Goal: Task Accomplishment & Management: Complete application form

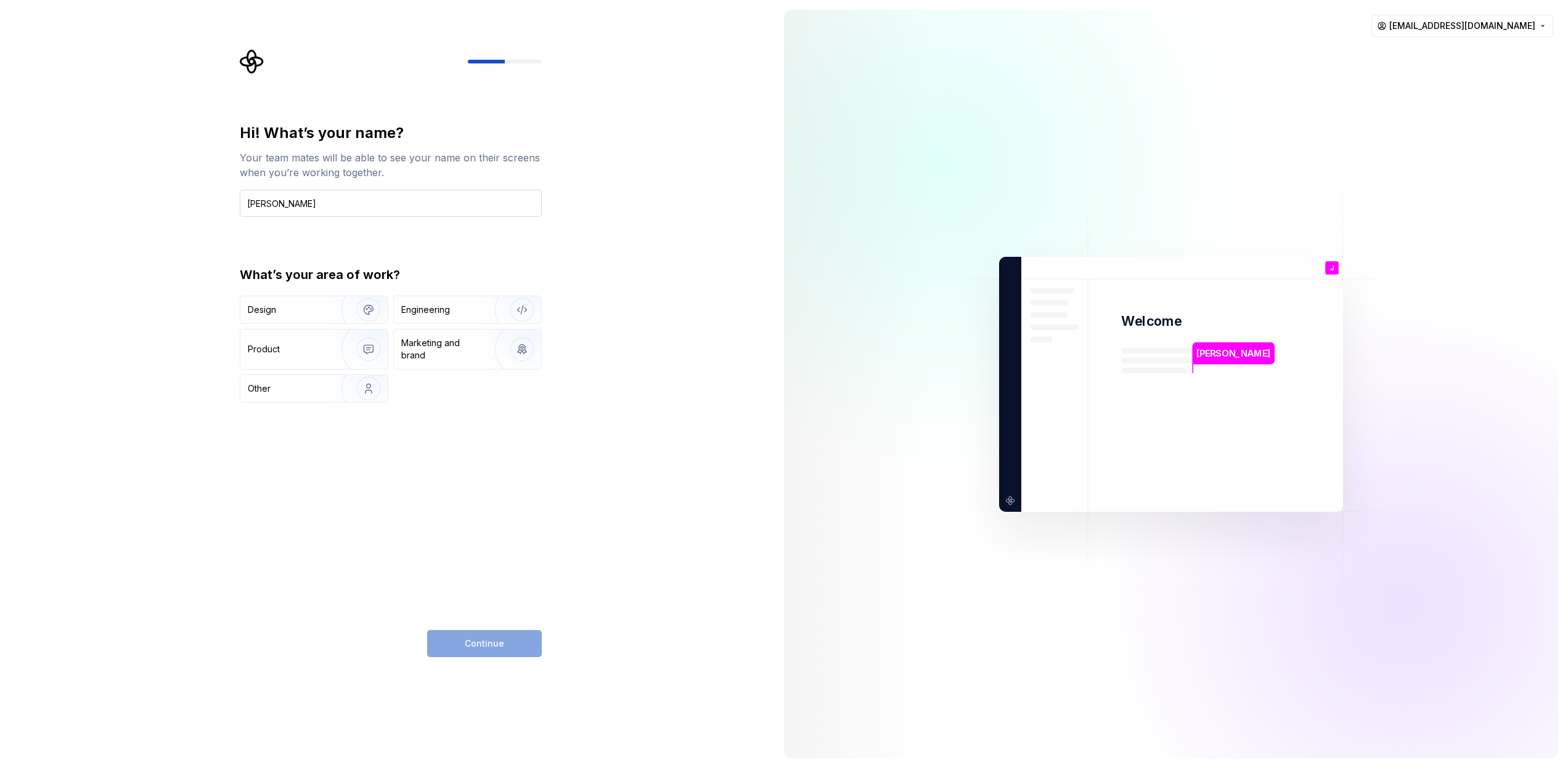
click at [273, 207] on input "[PERSON_NAME]" at bounding box center [391, 203] width 302 height 27
click at [271, 207] on input "[PERSON_NAME]" at bounding box center [391, 203] width 302 height 27
type input "[PERSON_NAME]"
click at [481, 295] on div "What’s your area of work? Design Engineering Product Marketing and brand Other" at bounding box center [391, 335] width 302 height 137
click at [471, 301] on div "Engineering" at bounding box center [467, 310] width 147 height 27
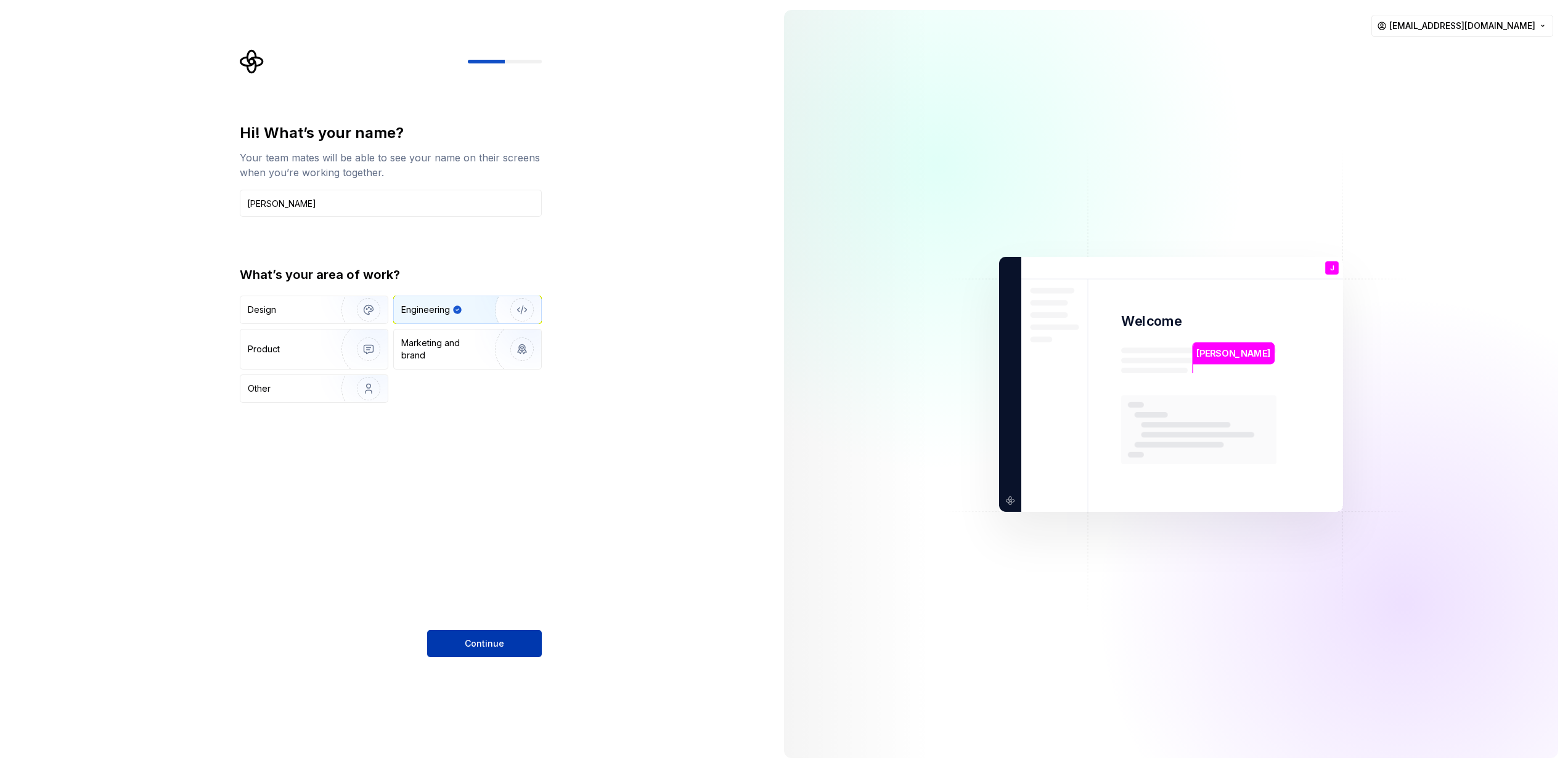
click at [493, 633] on button "Continue" at bounding box center [485, 644] width 115 height 27
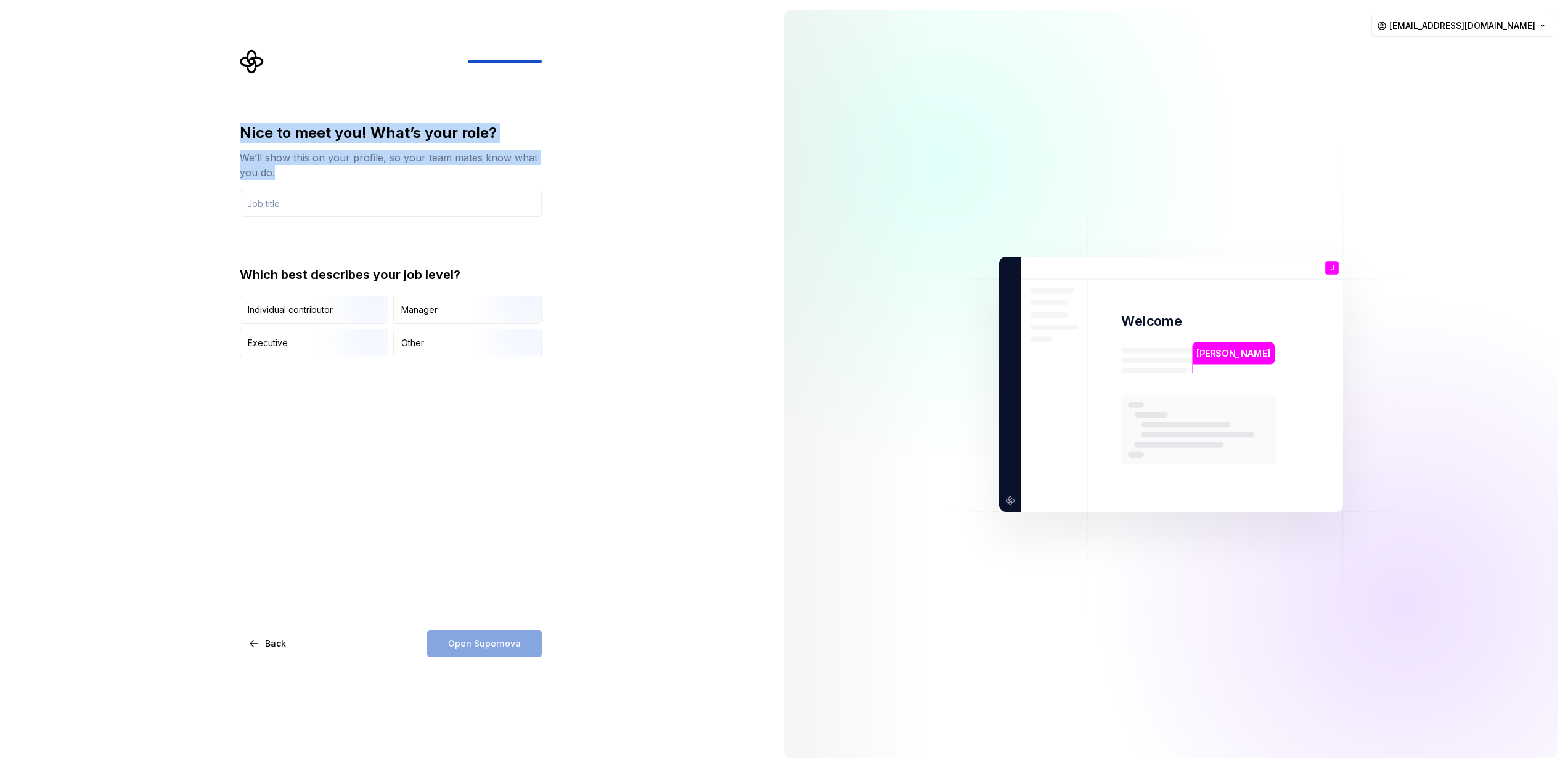
drag, startPoint x: 239, startPoint y: 131, endPoint x: 299, endPoint y: 170, distance: 71.6
click at [299, 170] on div "Nice to meet you! What’s your role? We’ll show this on your profile, so your te…" at bounding box center [394, 353] width 324 height 608
click at [223, 156] on div "Nice to meet you! What’s your role? We’ll show this on your profile, so your te…" at bounding box center [387, 384] width 774 height 768
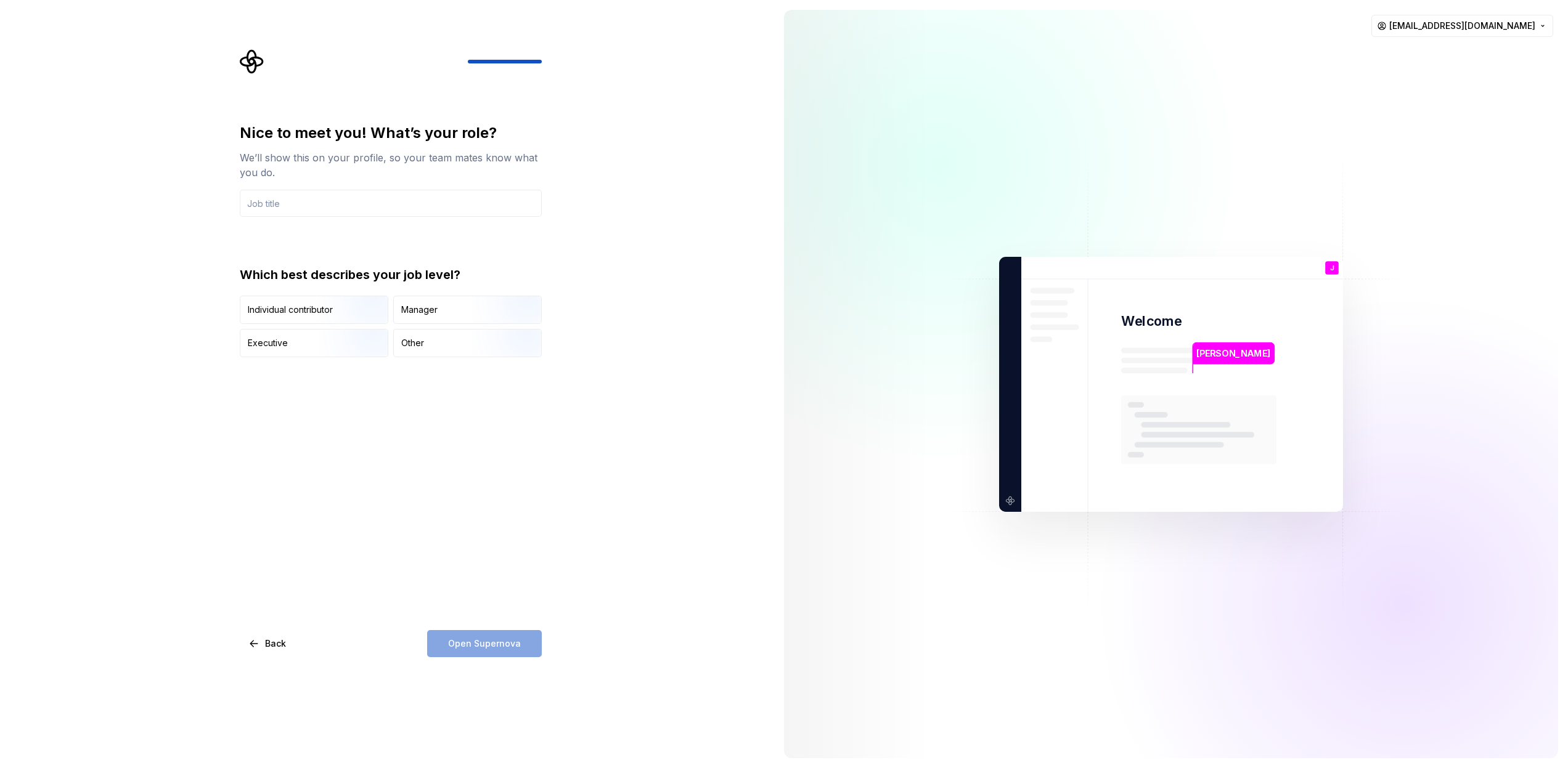
click at [321, 178] on div "We’ll show this on your profile, so your team mates know what you do." at bounding box center [391, 165] width 302 height 30
click at [317, 196] on input "text" at bounding box center [391, 203] width 302 height 27
click at [409, 208] on input "text" at bounding box center [391, 203] width 302 height 27
paste input "Desarrollador Front End Developer"
type input "Desarrollador Front End Developer"
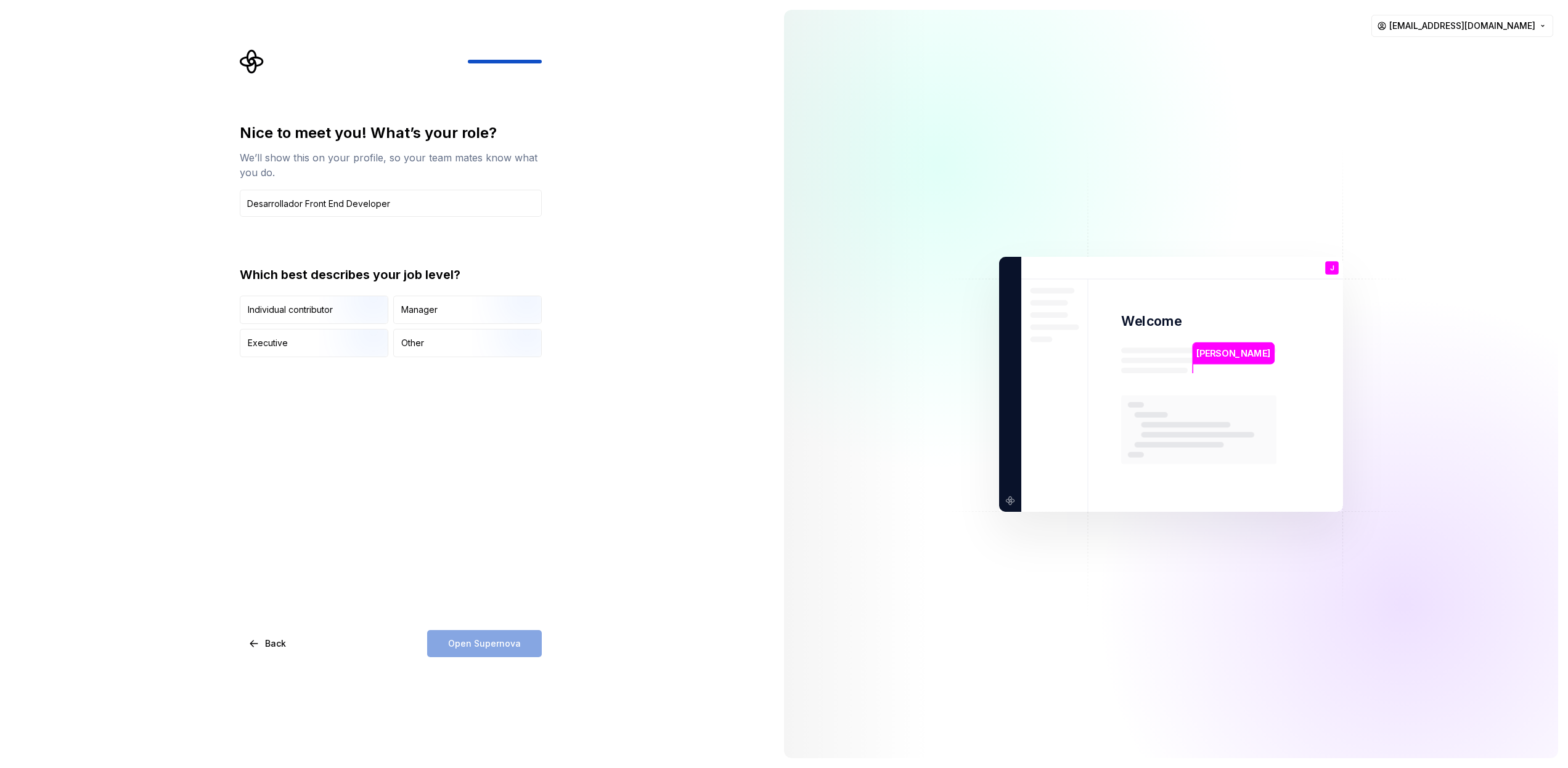
click at [384, 509] on div "Nice to meet you! What’s your role? We’ll show this on your profile, so your te…" at bounding box center [391, 390] width 302 height 534
click at [398, 232] on div "Nice to meet you! What’s your role? We’ll show this on your profile, so your te…" at bounding box center [391, 240] width 302 height 234
click at [414, 231] on div "Nice to meet you! What’s your role? We’ll show this on your profile, so your te…" at bounding box center [391, 240] width 302 height 234
drag, startPoint x: 237, startPoint y: 274, endPoint x: 432, endPoint y: 272, distance: 195.0
click at [484, 272] on div "Nice to meet you! What’s your role? We’ll show this on your profile, so your te…" at bounding box center [394, 353] width 324 height 608
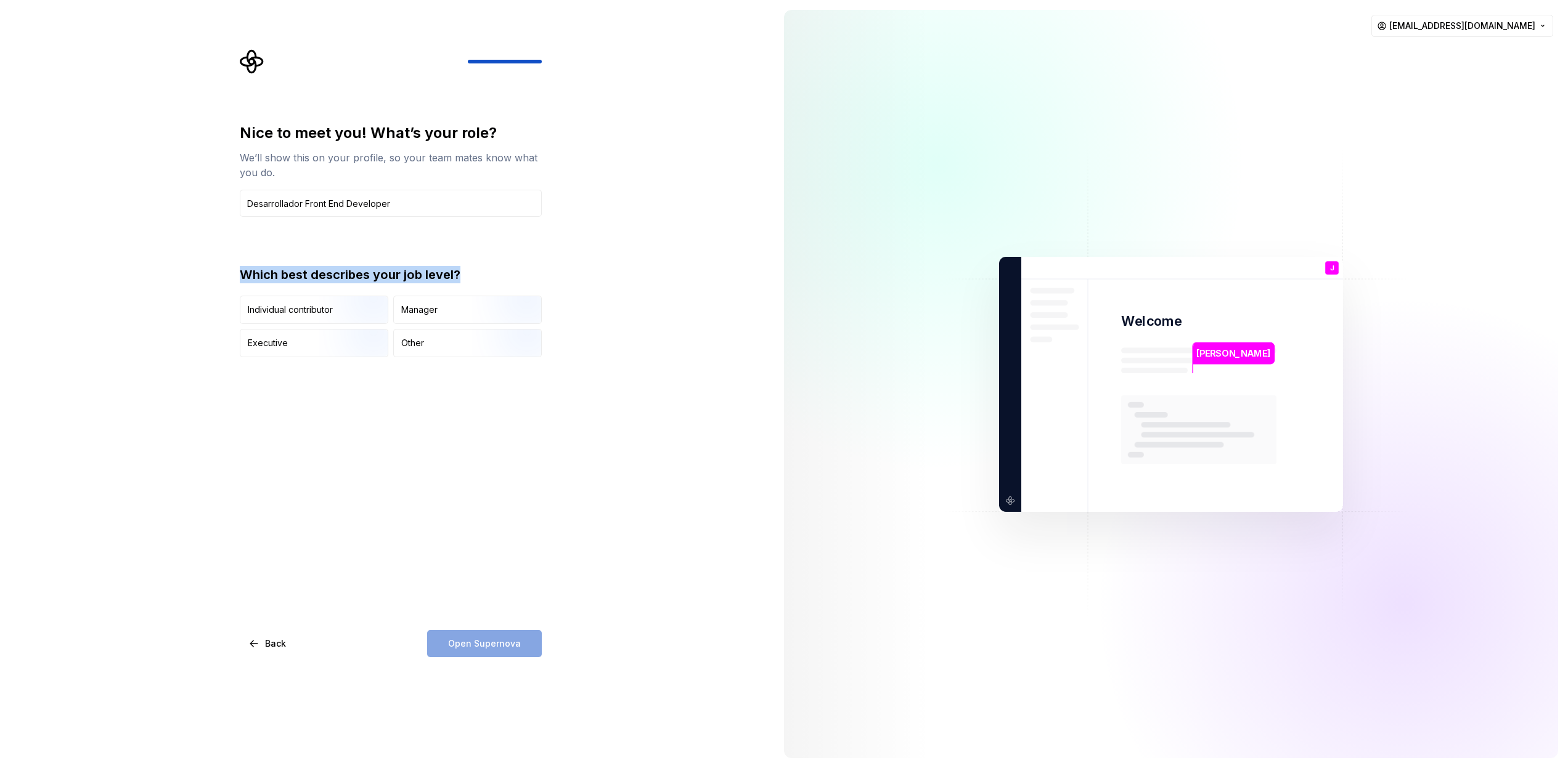
click at [208, 267] on div "Nice to meet you! What’s your role? We’ll show this on your profile, so your te…" at bounding box center [387, 384] width 774 height 768
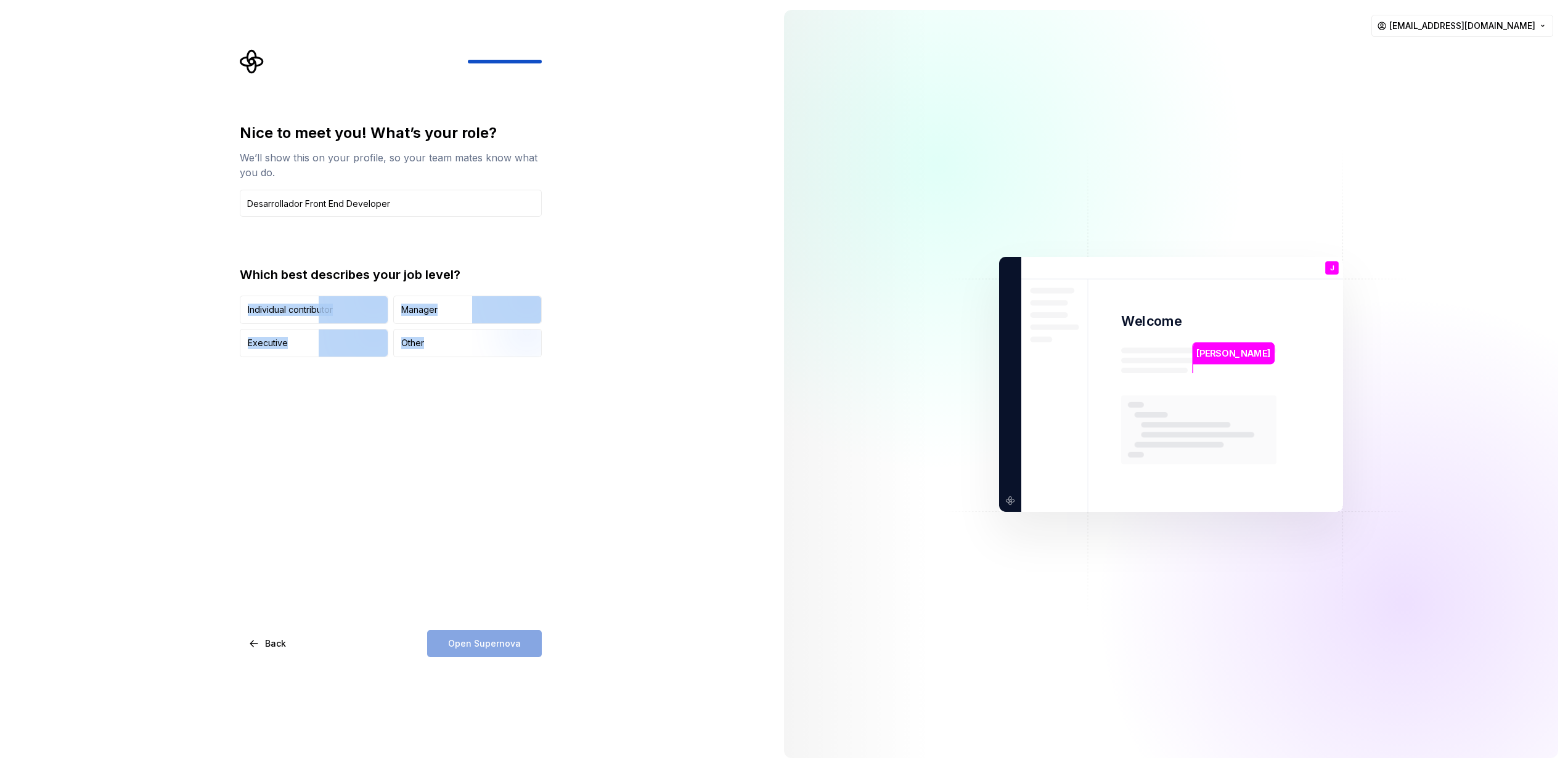
drag, startPoint x: 525, startPoint y: 424, endPoint x: 226, endPoint y: 292, distance: 326.8
click at [226, 292] on div "Nice to meet you! What’s your role? We’ll show this on your profile, so your te…" at bounding box center [387, 384] width 774 height 768
click at [331, 400] on div "Nice to meet you! What’s your role? We’ll show this on your profile, so your te…" at bounding box center [391, 390] width 302 height 534
click at [297, 321] on div "Individual contributor" at bounding box center [314, 310] width 147 height 27
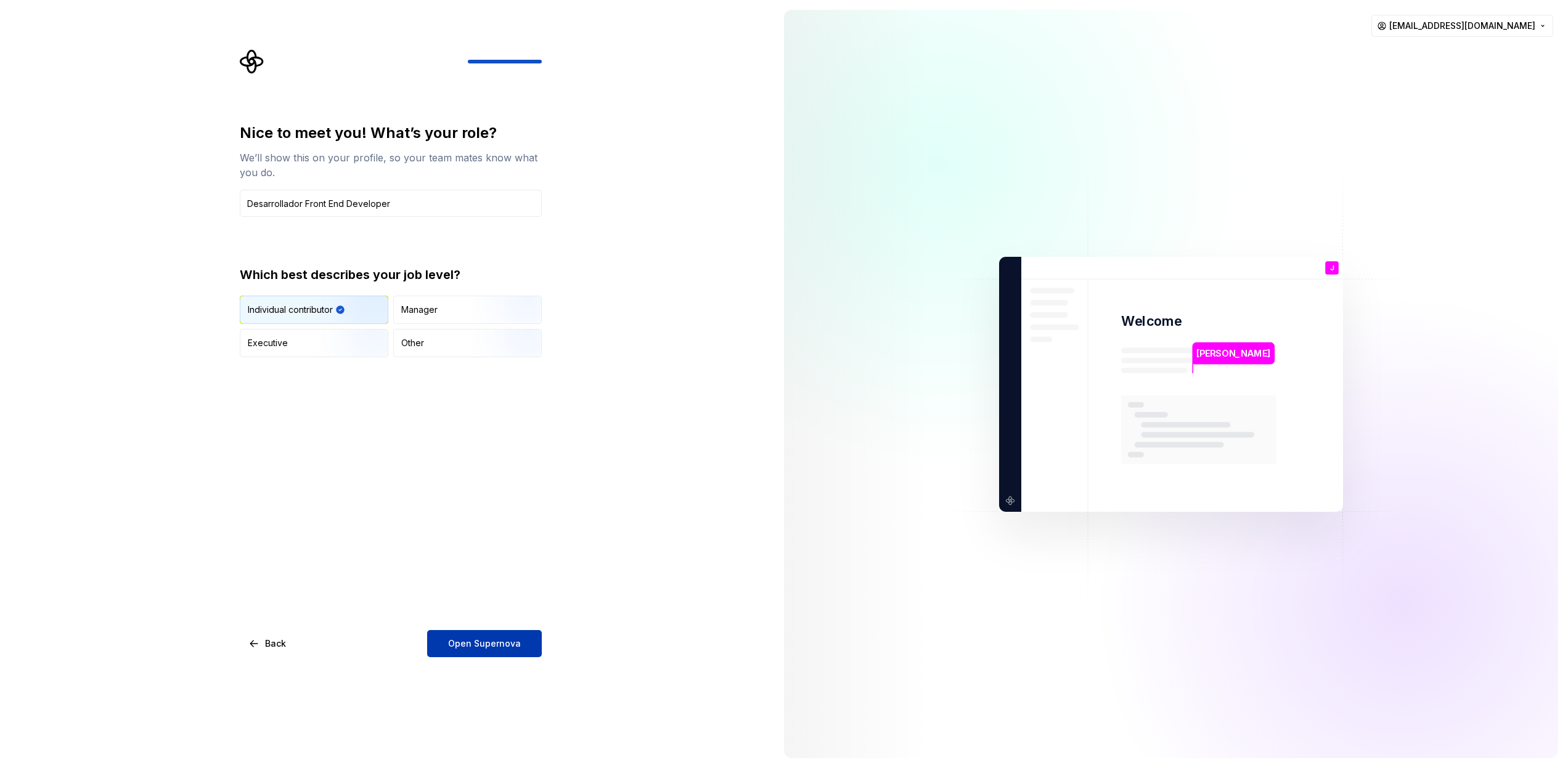
click at [529, 641] on button "Open Supernova" at bounding box center [485, 644] width 115 height 27
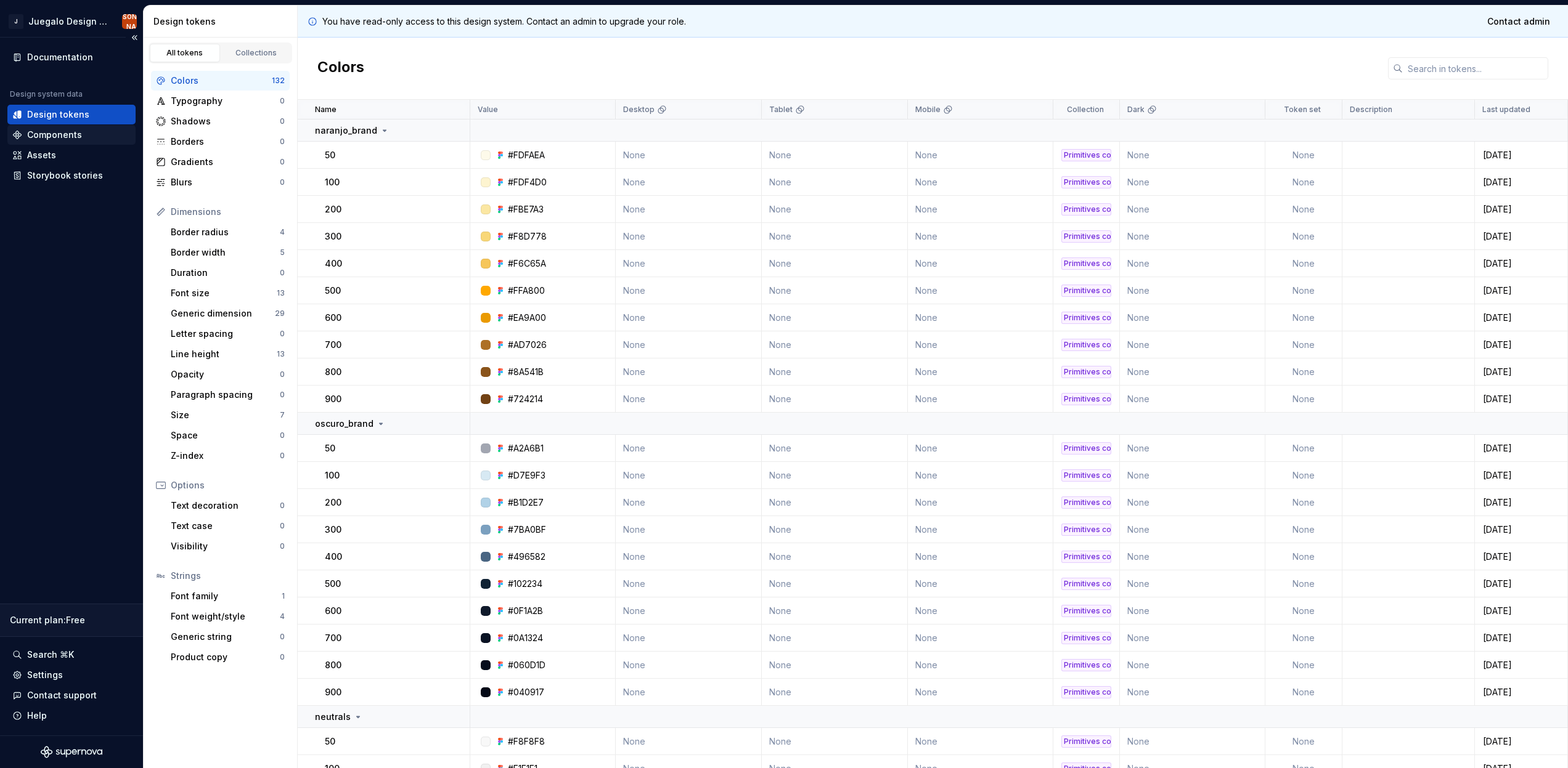
click at [107, 140] on div "Components" at bounding box center [71, 135] width 118 height 12
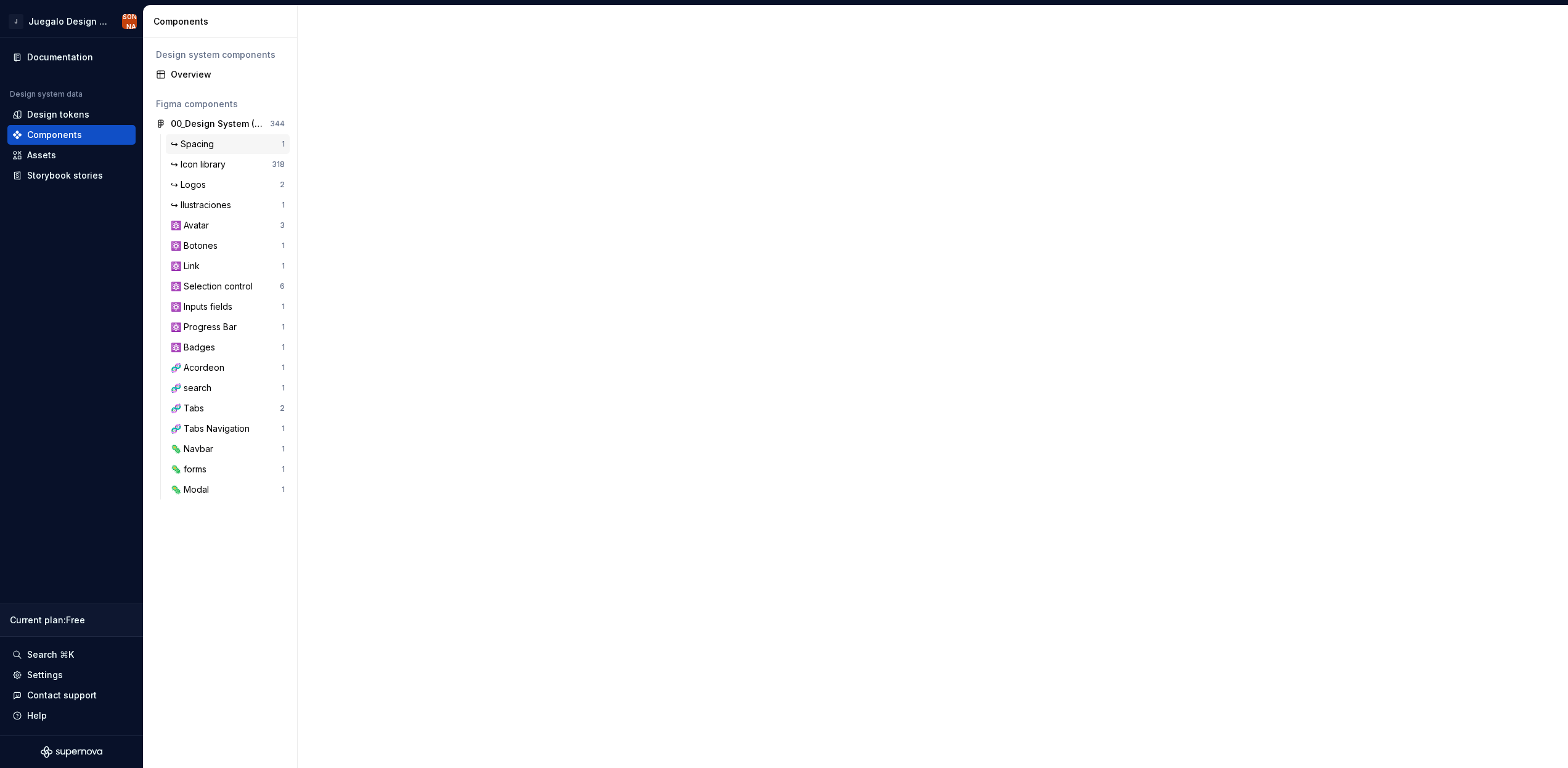
click at [220, 138] on div "↪ Spacing 1" at bounding box center [228, 144] width 124 height 20
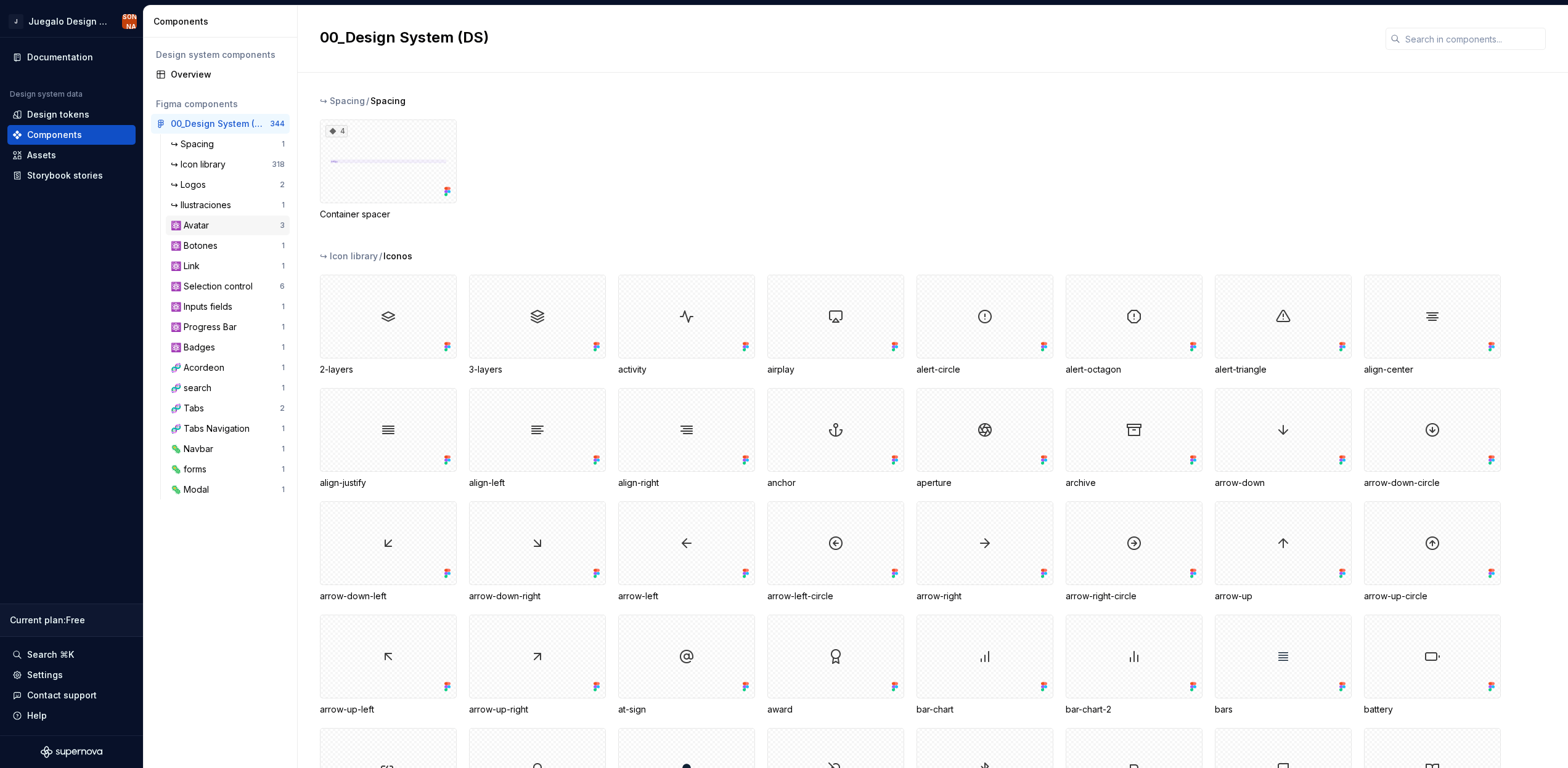
click at [241, 227] on div "⚛️ Avatar" at bounding box center [225, 225] width 109 height 12
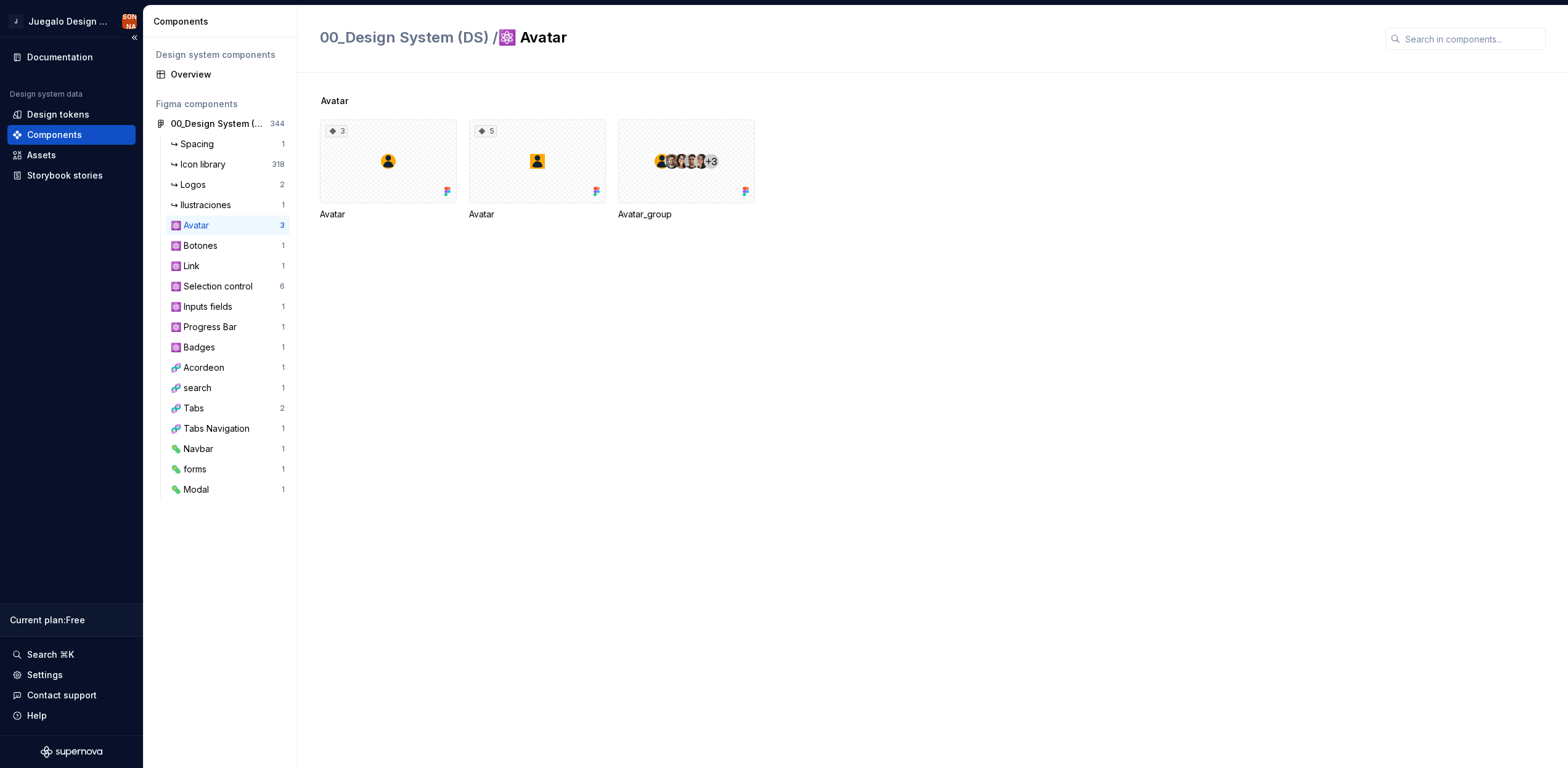
click at [71, 189] on div "Documentation Design system data Design tokens Components Assets Storybook stor…" at bounding box center [71, 386] width 143 height 698
click at [75, 182] on div "Storybook stories" at bounding box center [71, 176] width 128 height 20
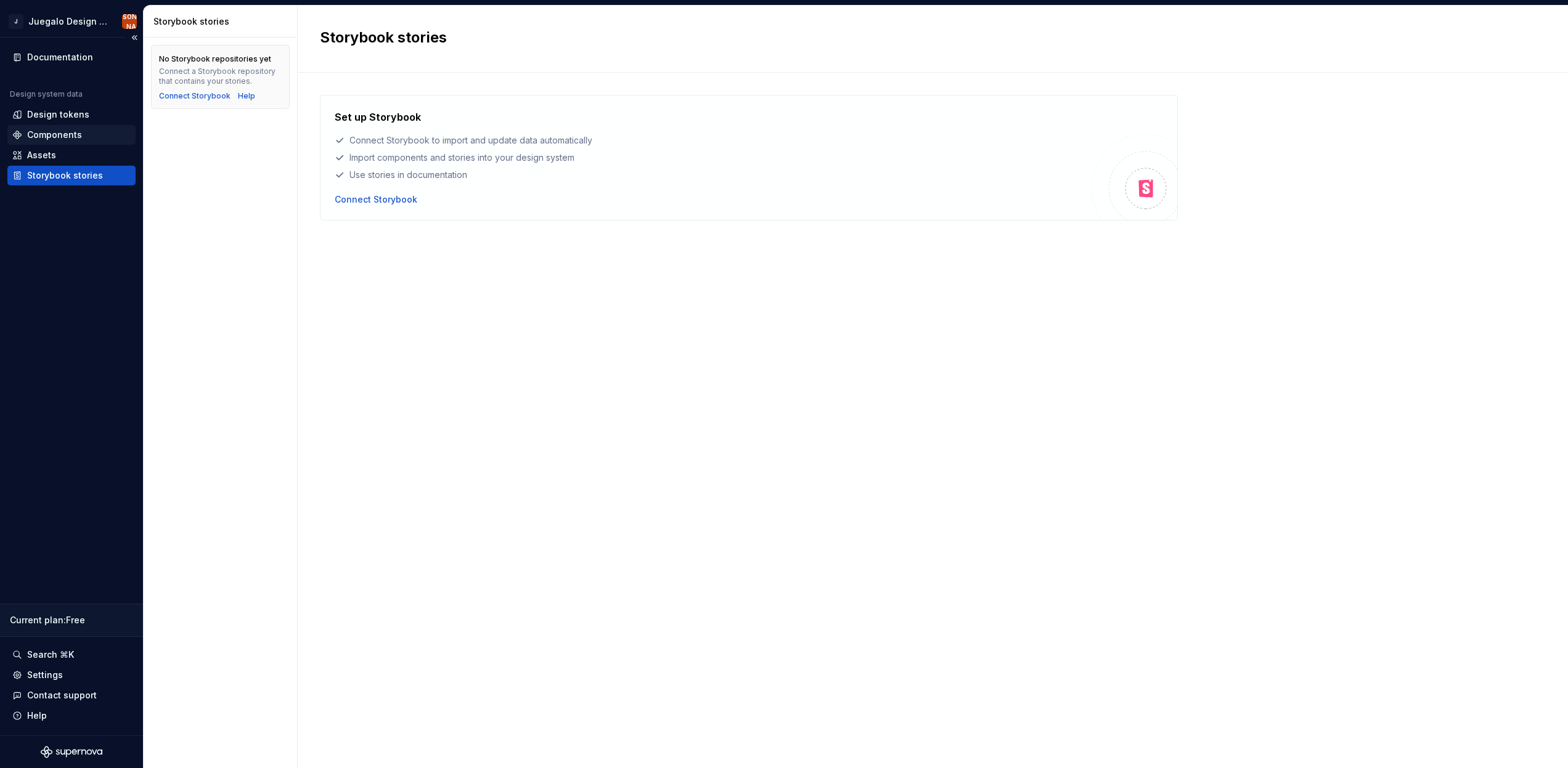
click at [82, 133] on div "Components" at bounding box center [71, 135] width 118 height 12
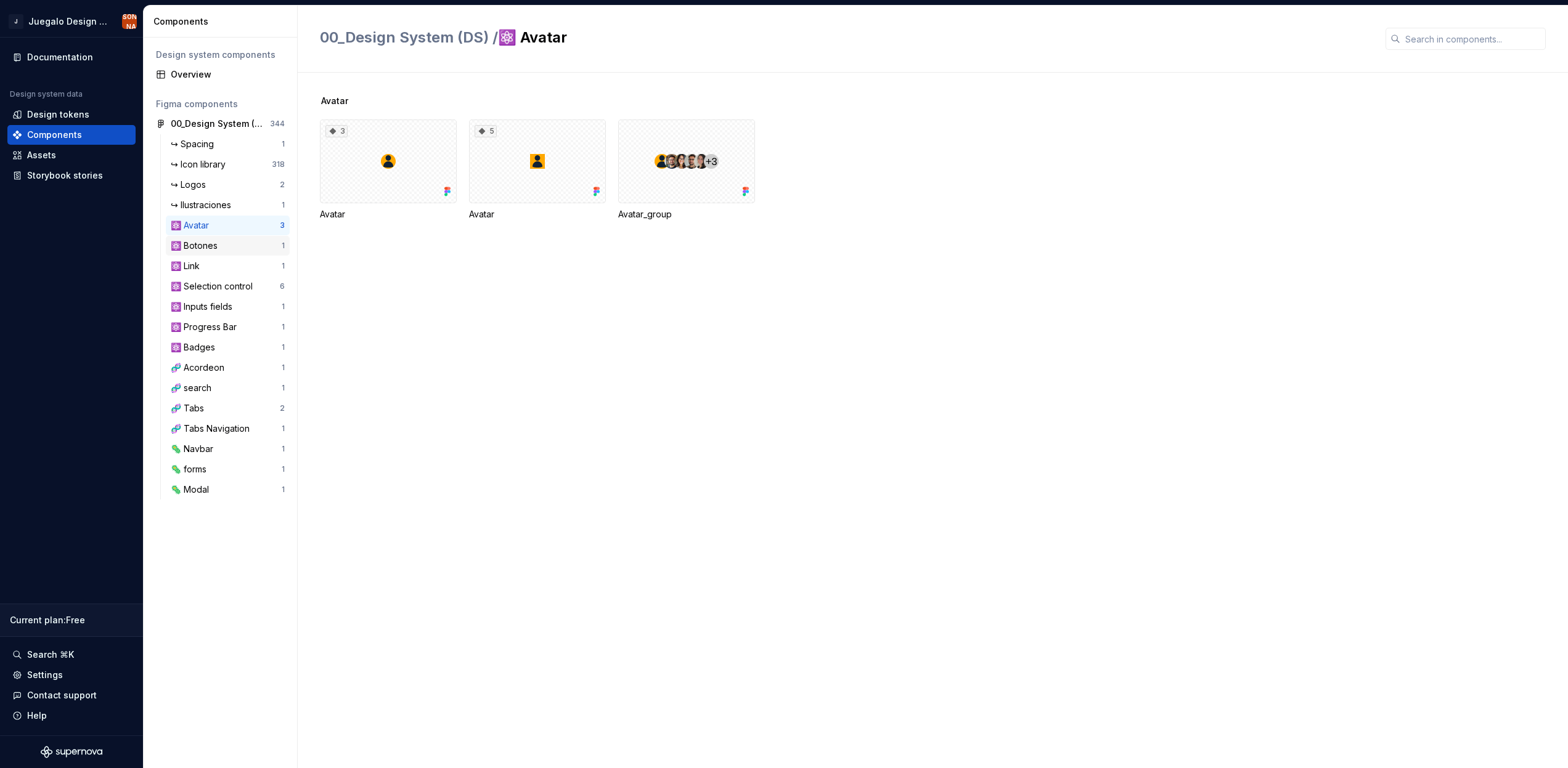
click at [241, 250] on div "⚛️ Botones" at bounding box center [226, 246] width 111 height 12
click at [614, 210] on div "39 Button" at bounding box center [943, 170] width 1248 height 101
click at [981, 465] on div "Botones 39 Button" at bounding box center [943, 420] width 1248 height 695
click at [83, 114] on div "Design tokens" at bounding box center [58, 115] width 62 height 12
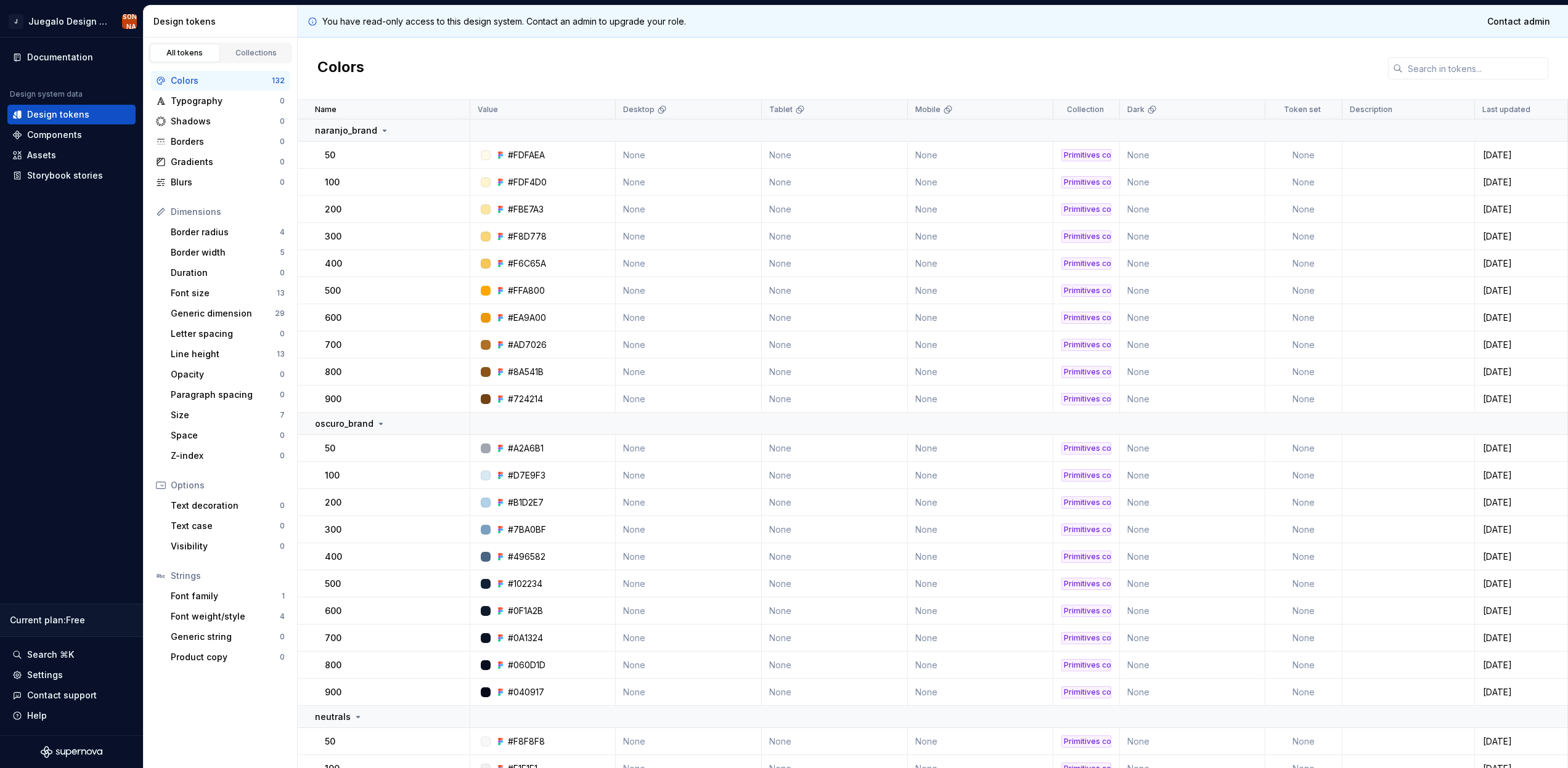
click at [1033, 76] on div "Colors" at bounding box center [932, 68] width 1271 height 62
